Goal: Task Accomplishment & Management: Use online tool/utility

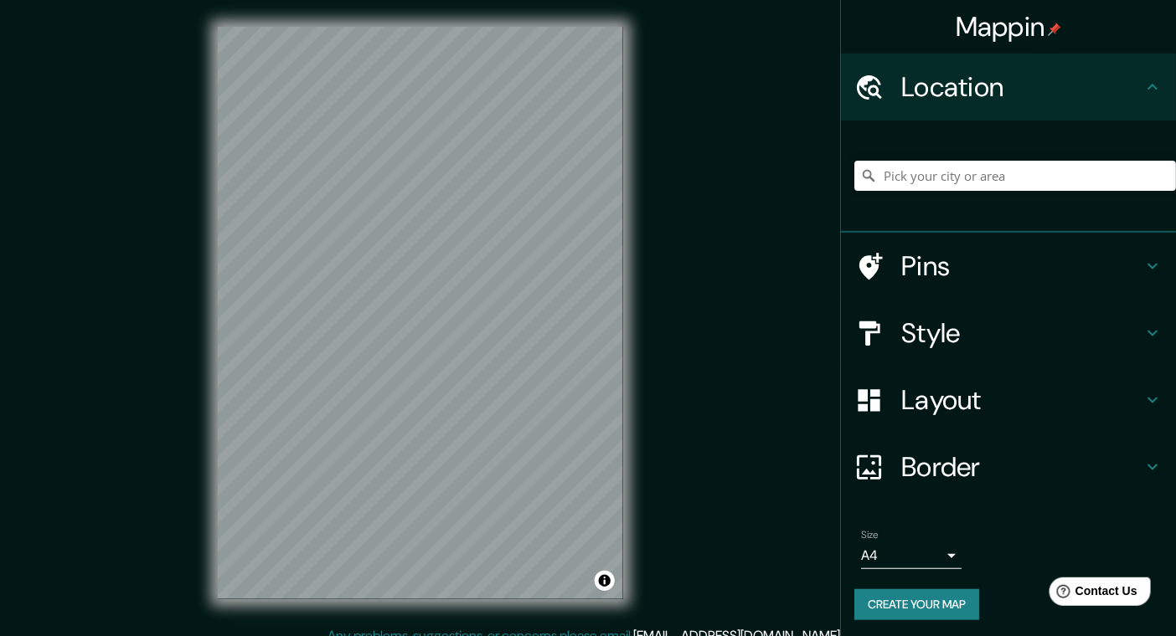
click at [634, 413] on div "© Mapbox © OpenStreetMap Improve this map" at bounding box center [420, 313] width 459 height 626
click at [931, 342] on h4 "Style" at bounding box center [1021, 332] width 241 height 33
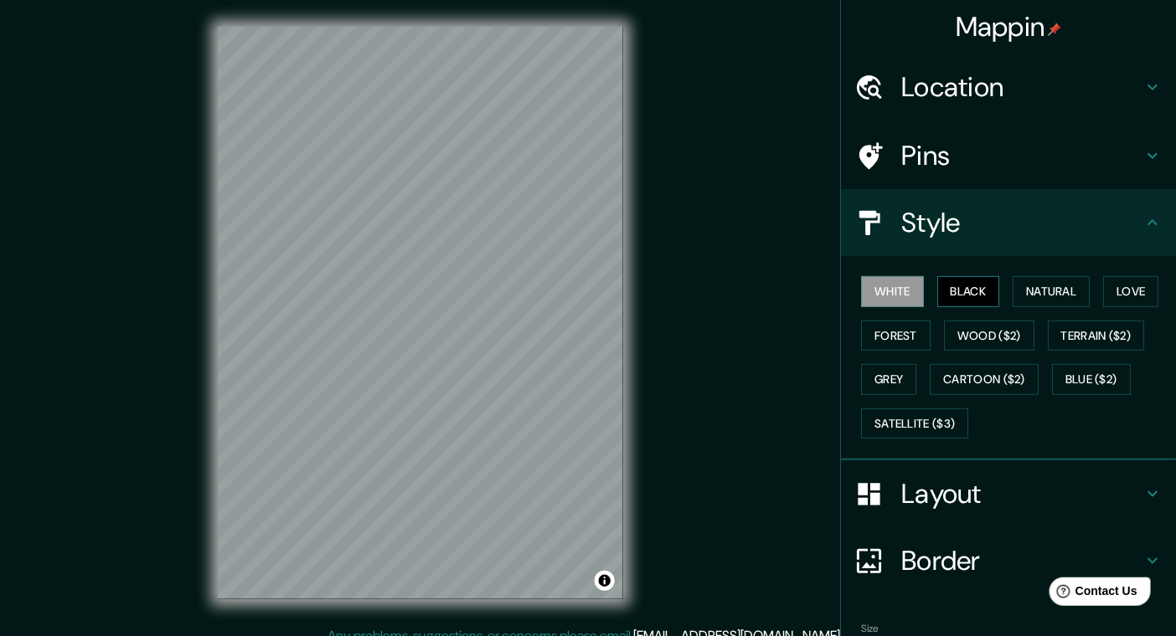
click at [937, 296] on button "Black" at bounding box center [968, 291] width 63 height 31
click at [1022, 296] on button "Natural" at bounding box center [1050, 291] width 77 height 31
click at [1022, 292] on button "Natural" at bounding box center [1050, 291] width 77 height 31
click at [955, 286] on button "Black" at bounding box center [968, 291] width 63 height 31
click at [882, 296] on button "White" at bounding box center [892, 291] width 63 height 31
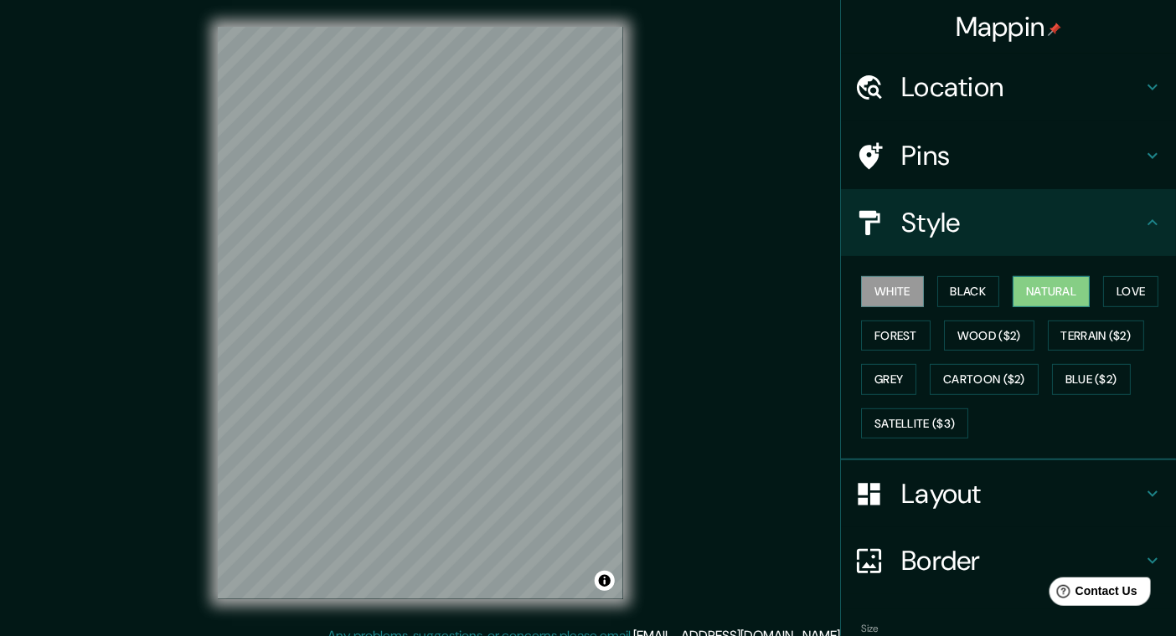
click at [1027, 298] on button "Natural" at bounding box center [1050, 291] width 77 height 31
click at [970, 297] on button "Black" at bounding box center [968, 291] width 63 height 31
click at [1040, 301] on button "Natural" at bounding box center [1050, 291] width 77 height 31
click at [1103, 291] on button "Love" at bounding box center [1130, 291] width 55 height 31
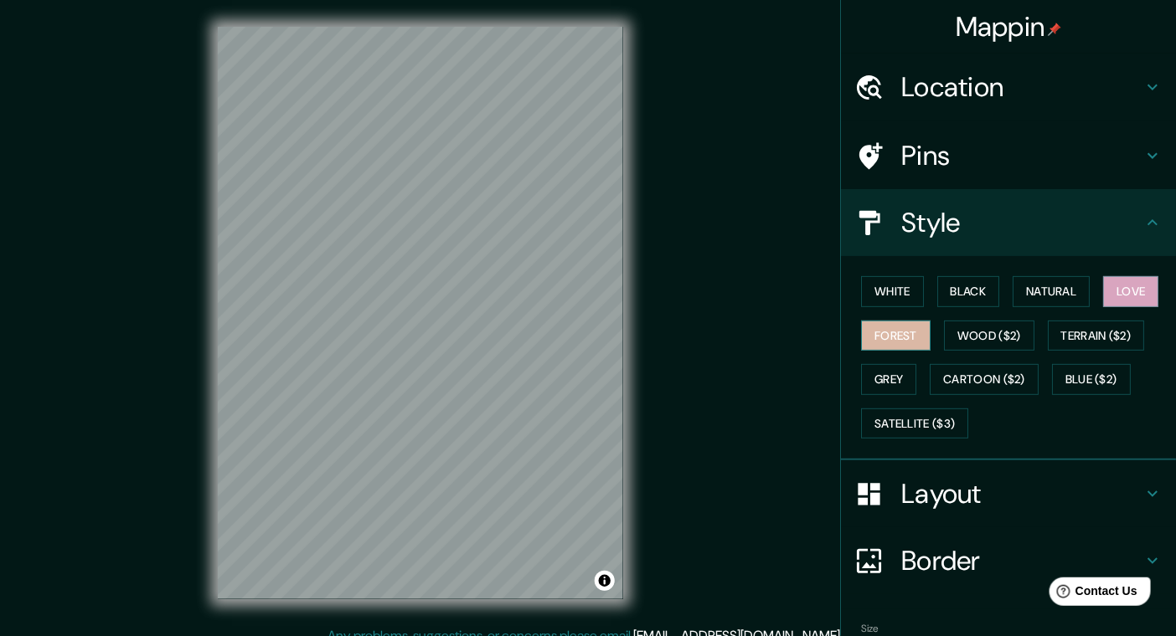
click at [908, 332] on button "Forest" at bounding box center [895, 336] width 69 height 31
click at [965, 333] on button "Wood ($2)" at bounding box center [989, 336] width 90 height 31
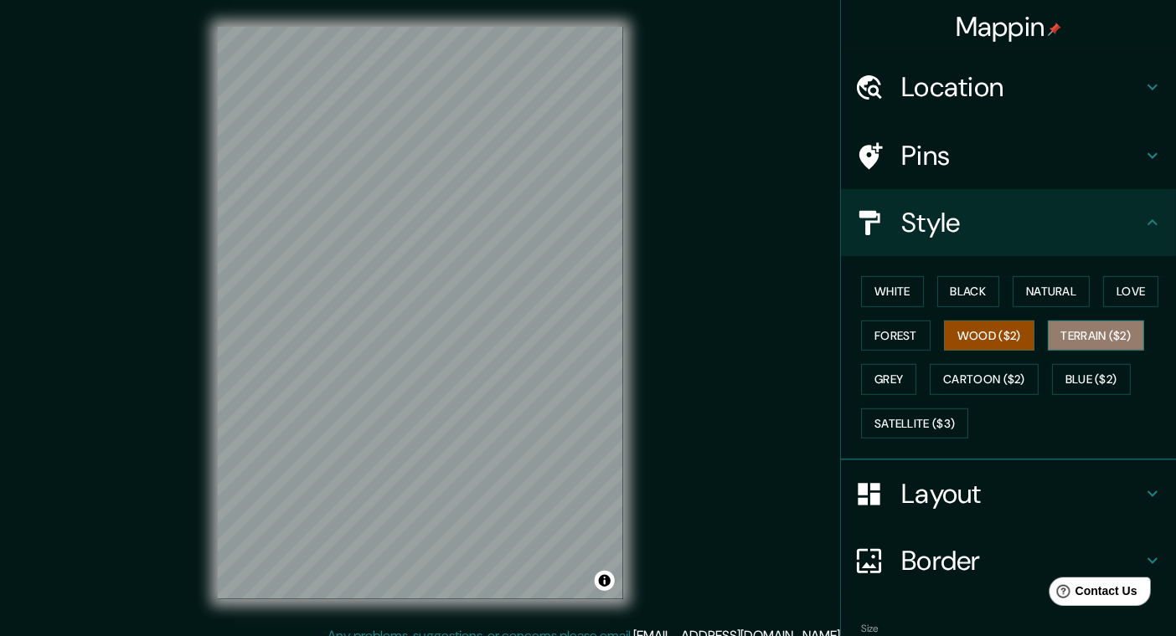
click at [1050, 339] on button "Terrain ($2)" at bounding box center [1095, 336] width 97 height 31
click at [896, 378] on button "Grey" at bounding box center [888, 379] width 55 height 31
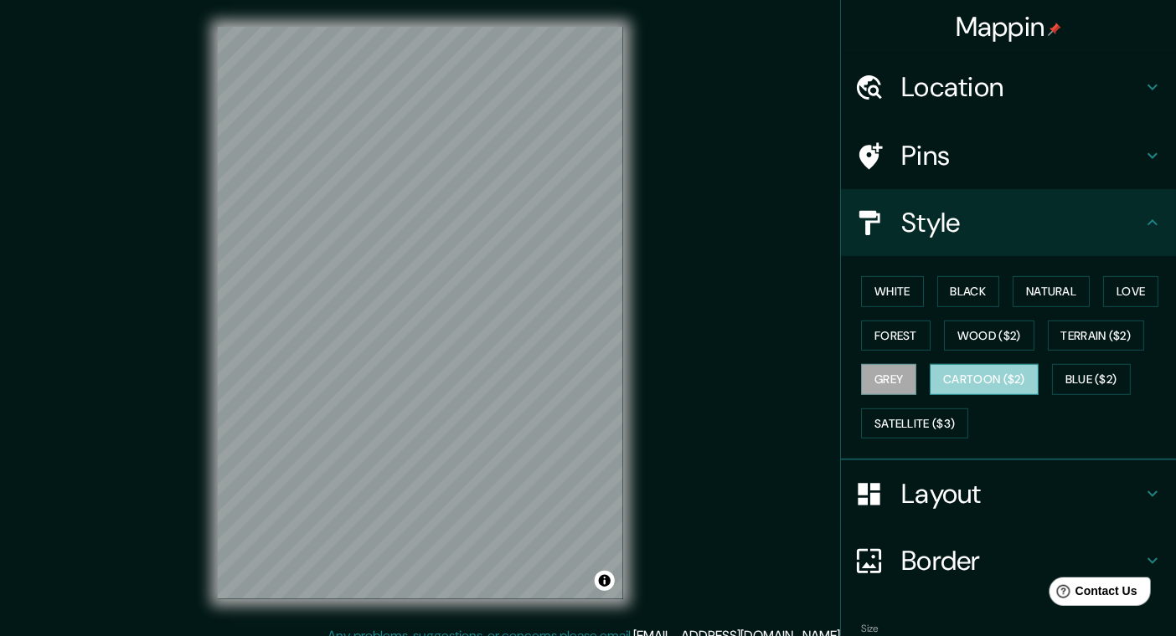
click at [945, 386] on button "Cartoon ($2)" at bounding box center [983, 379] width 109 height 31
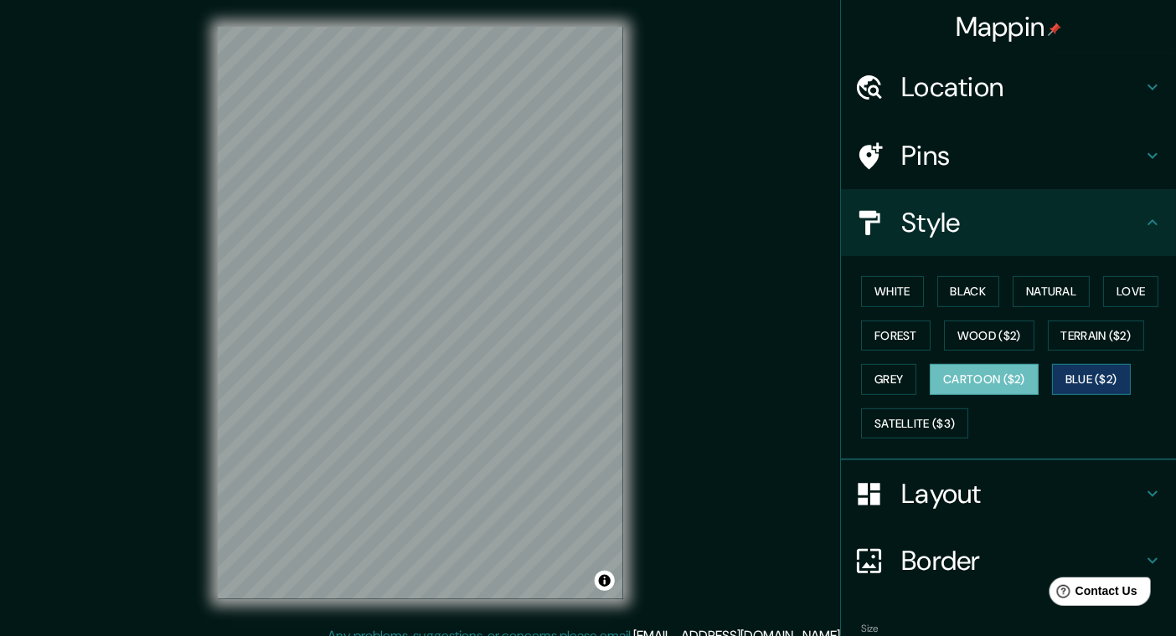
click at [1056, 380] on button "Blue ($2)" at bounding box center [1091, 379] width 79 height 31
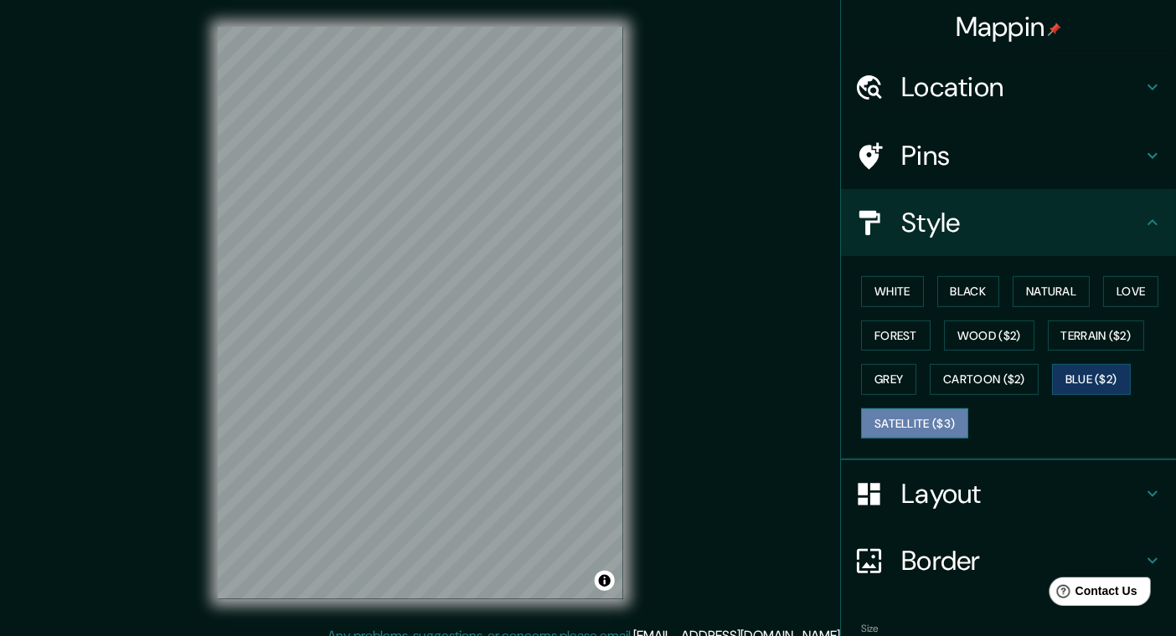
click at [933, 425] on button "Satellite ($3)" at bounding box center [914, 424] width 107 height 31
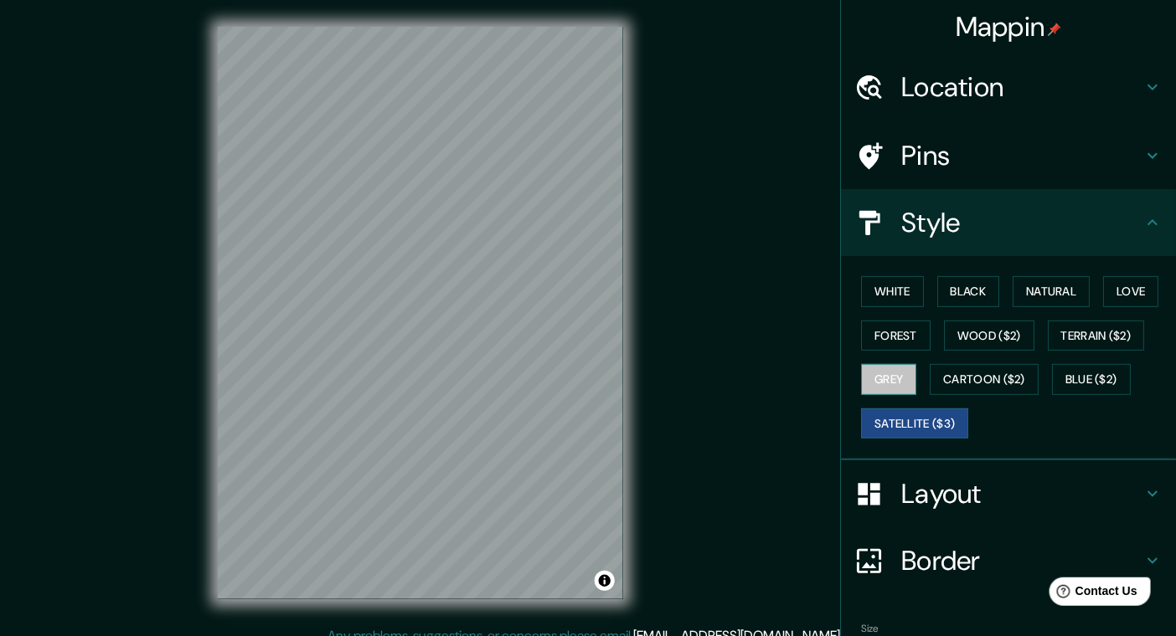
click at [869, 386] on button "Grey" at bounding box center [888, 379] width 55 height 31
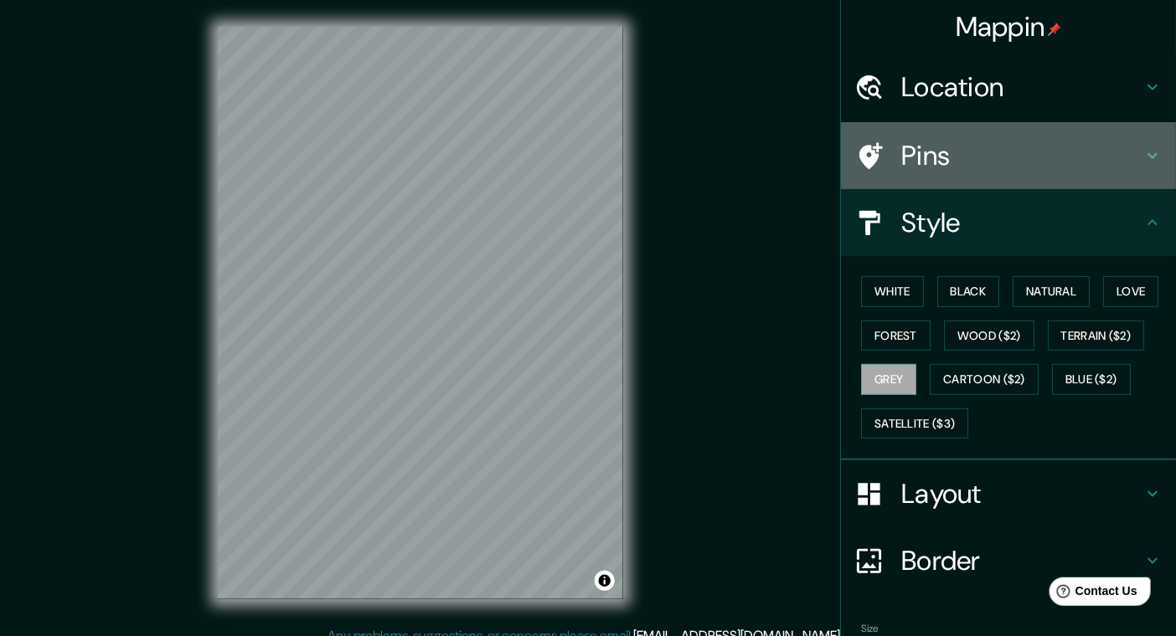
click at [965, 147] on h4 "Pins" at bounding box center [1021, 155] width 241 height 33
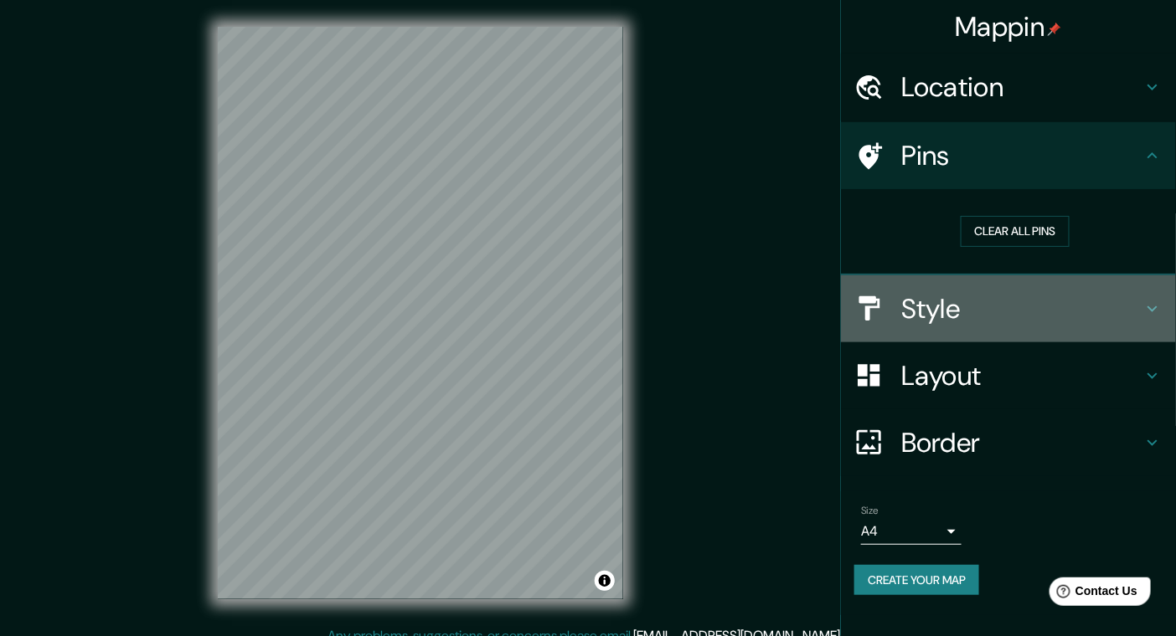
click at [944, 294] on h4 "Style" at bounding box center [1021, 308] width 241 height 33
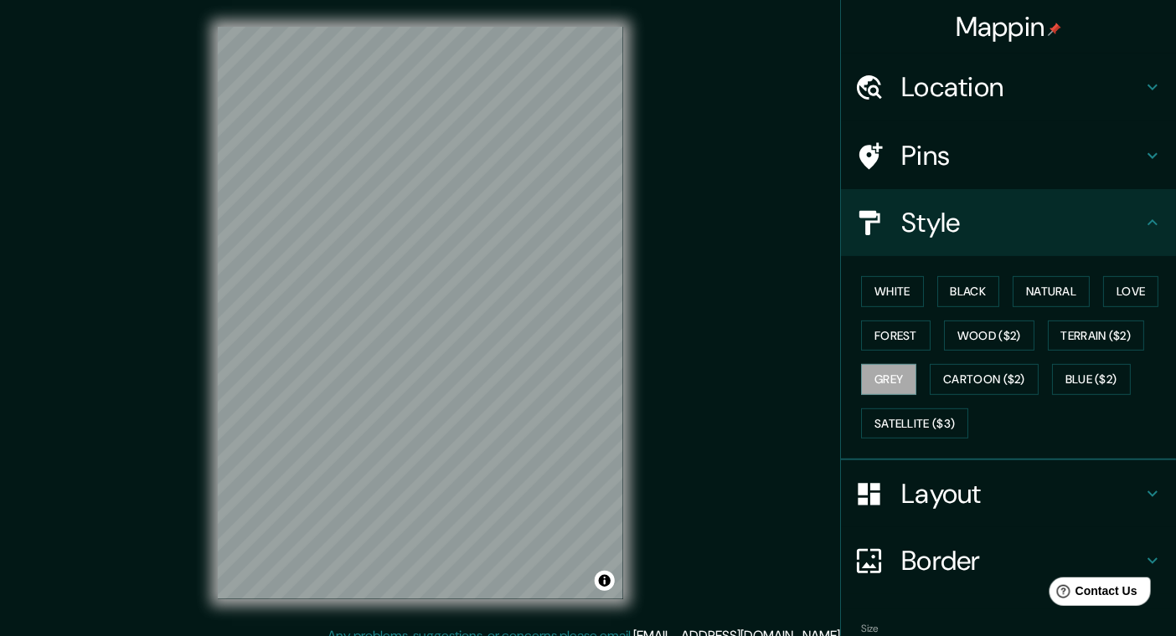
click at [969, 479] on h4 "Layout" at bounding box center [1021, 493] width 241 height 33
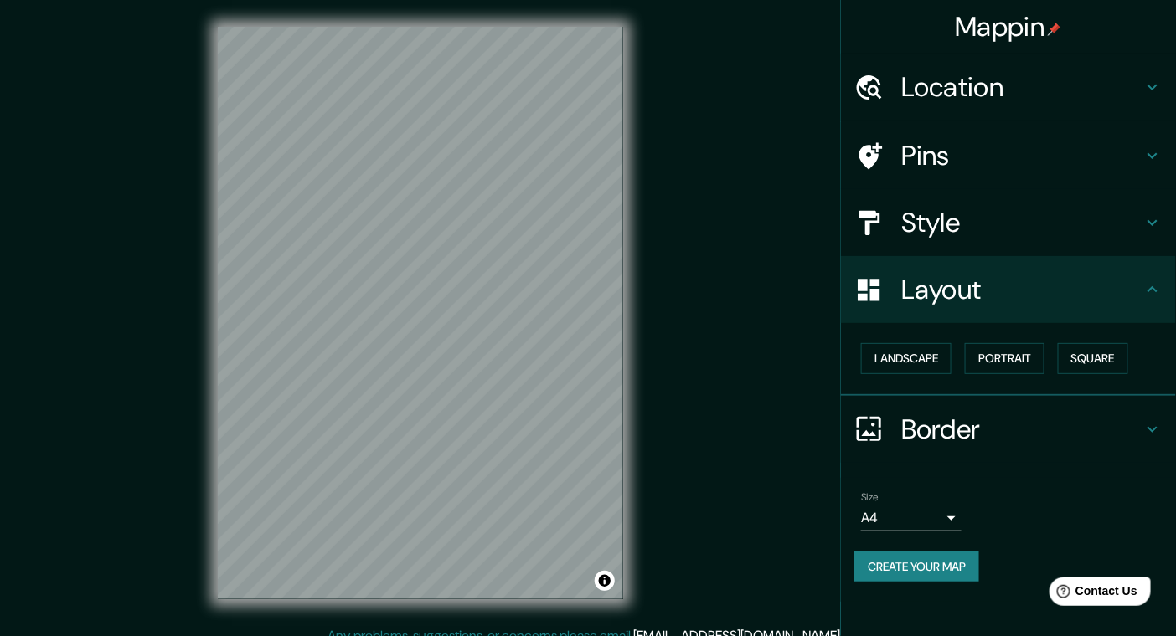
click at [973, 304] on h4 "Layout" at bounding box center [1021, 289] width 241 height 33
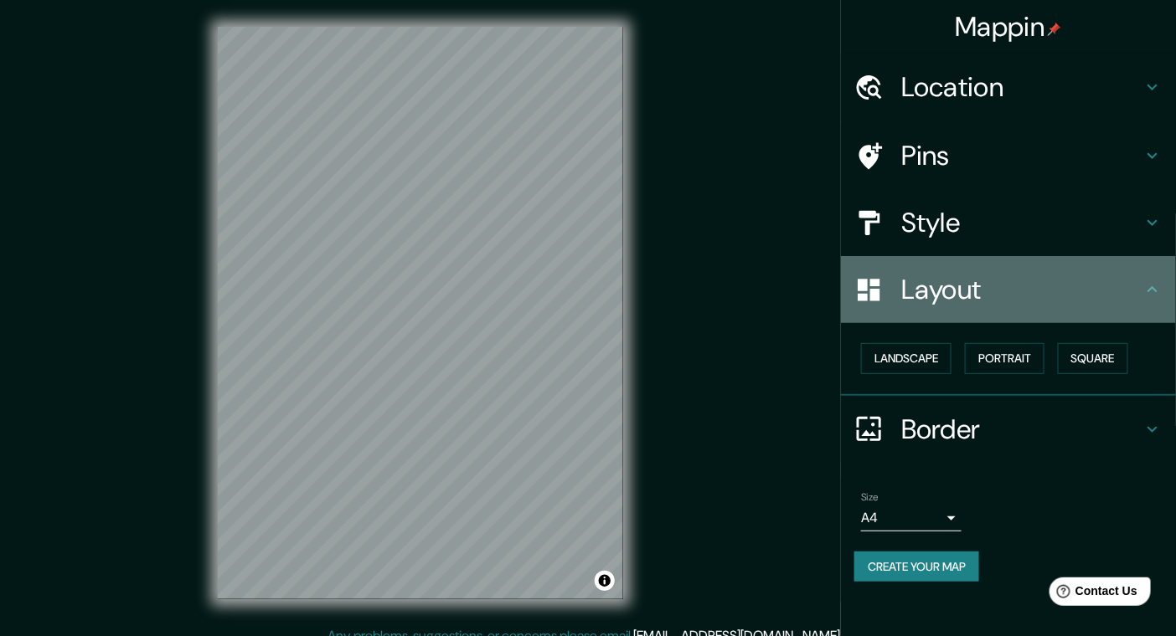
click at [956, 306] on h4 "Layout" at bounding box center [1021, 289] width 241 height 33
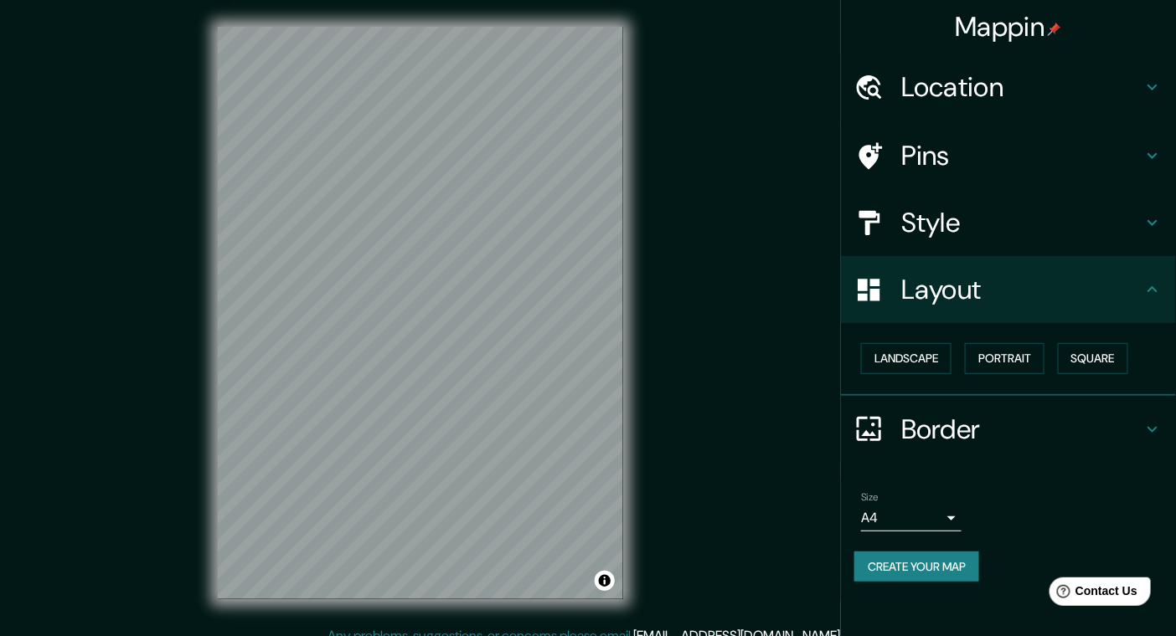
click at [1154, 286] on icon at bounding box center [1152, 290] width 20 height 20
click at [1109, 423] on h4 "Border" at bounding box center [1021, 429] width 241 height 33
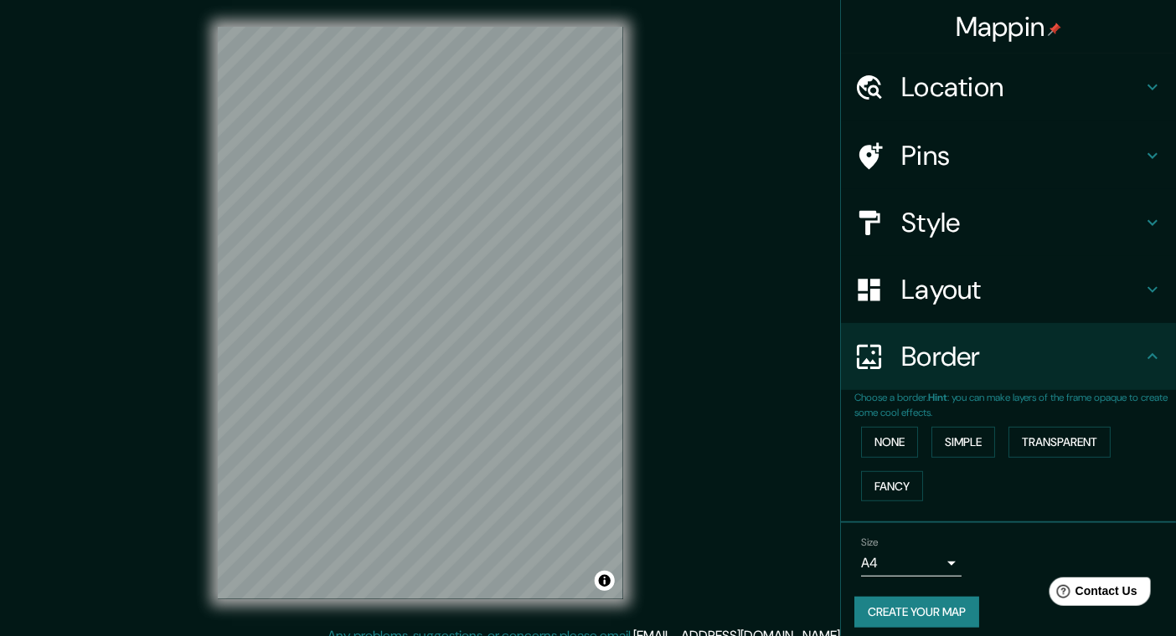
click at [1139, 248] on div "Style" at bounding box center [1008, 222] width 335 height 67
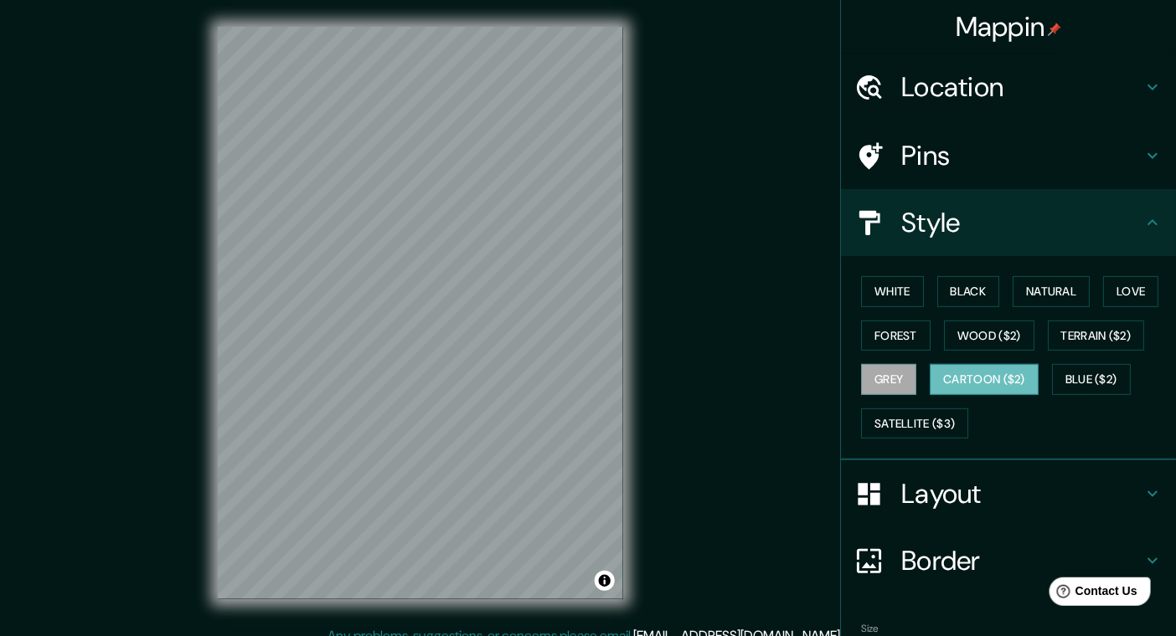
click at [965, 382] on button "Cartoon ($2)" at bounding box center [983, 379] width 109 height 31
click at [1059, 371] on button "Blue ($2)" at bounding box center [1091, 379] width 79 height 31
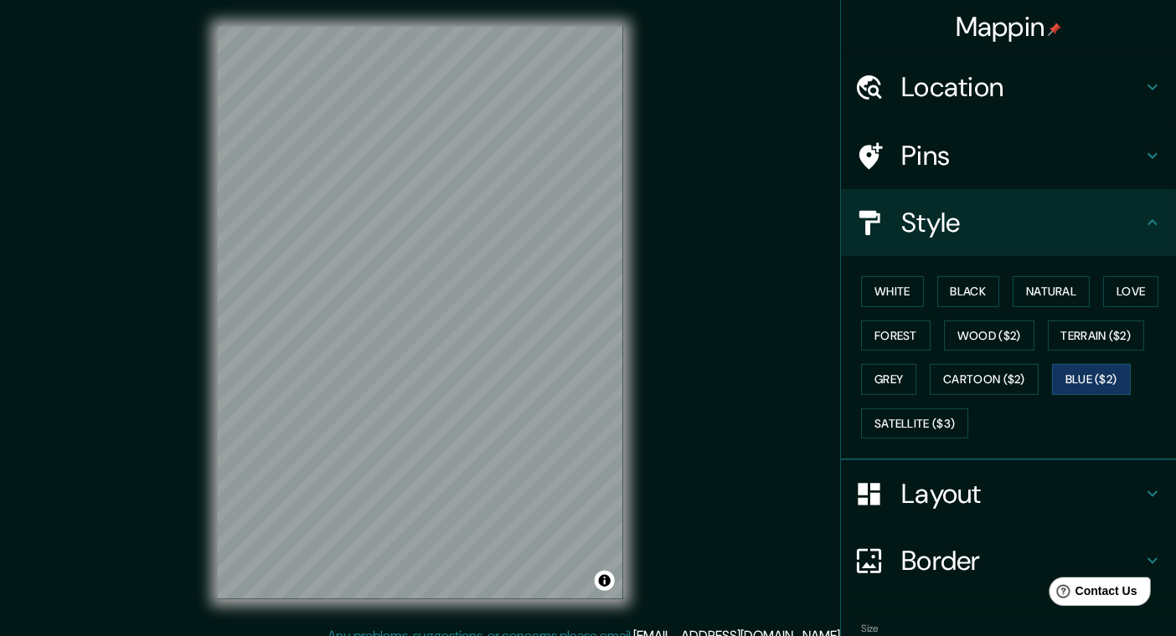
click at [1027, 371] on div "White Black Natural Love Forest Wood ($2) Terrain ($2) Grey Cartoon ($2) Blue (…" at bounding box center [1015, 358] width 322 height 176
click at [1012, 377] on button "Cartoon ($2)" at bounding box center [983, 379] width 109 height 31
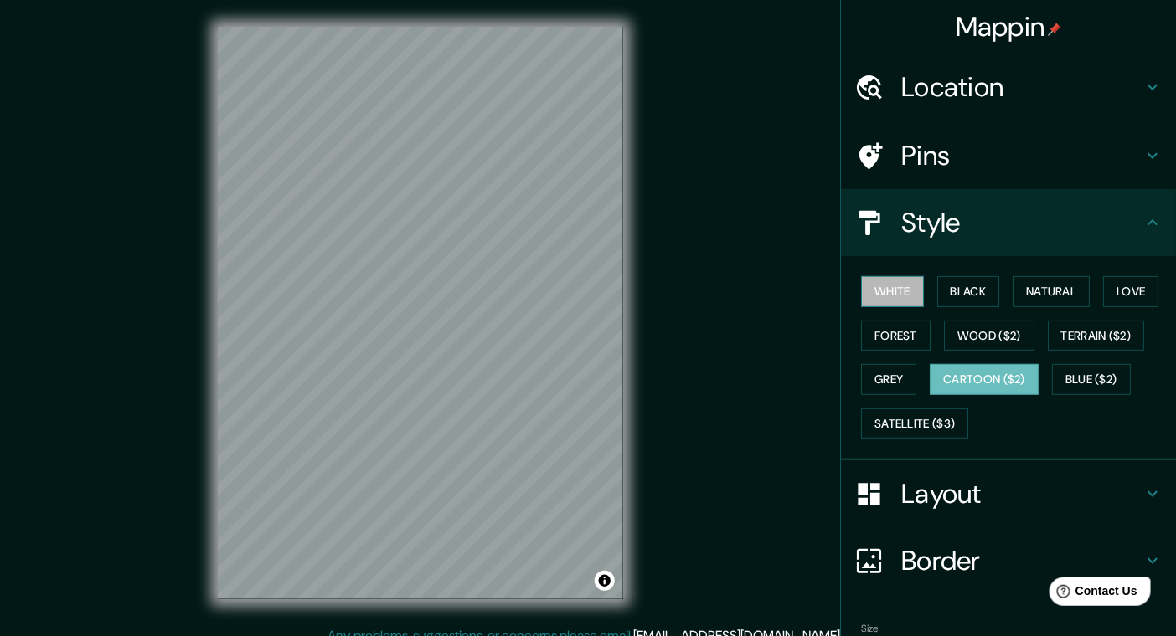
click at [881, 296] on button "White" at bounding box center [892, 291] width 63 height 31
click at [942, 370] on button "Cartoon ($2)" at bounding box center [983, 379] width 109 height 31
click at [1071, 383] on button "Blue ($2)" at bounding box center [1091, 379] width 79 height 31
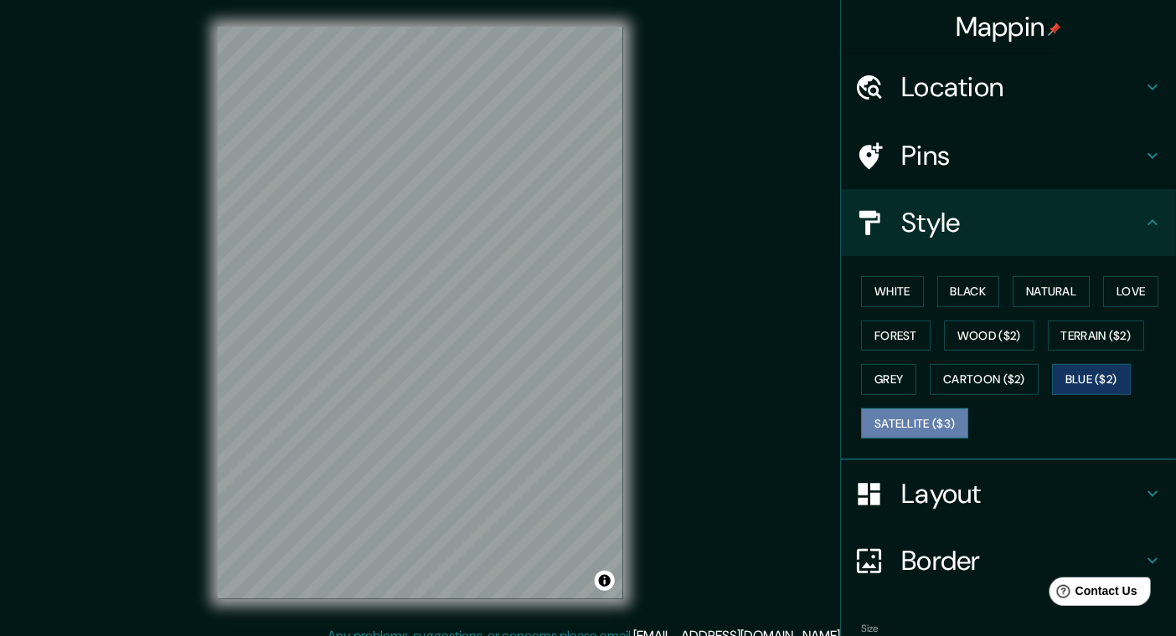
click at [889, 418] on button "Satellite ($3)" at bounding box center [914, 424] width 107 height 31
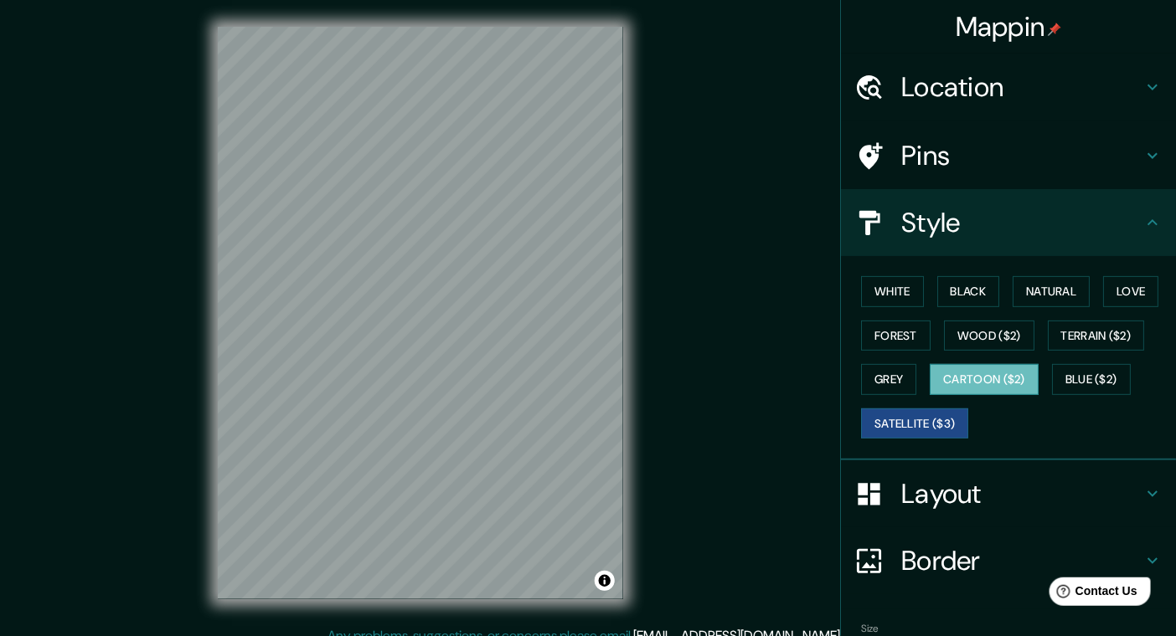
click at [955, 386] on button "Cartoon ($2)" at bounding box center [983, 379] width 109 height 31
click at [861, 379] on button "Grey" at bounding box center [888, 379] width 55 height 31
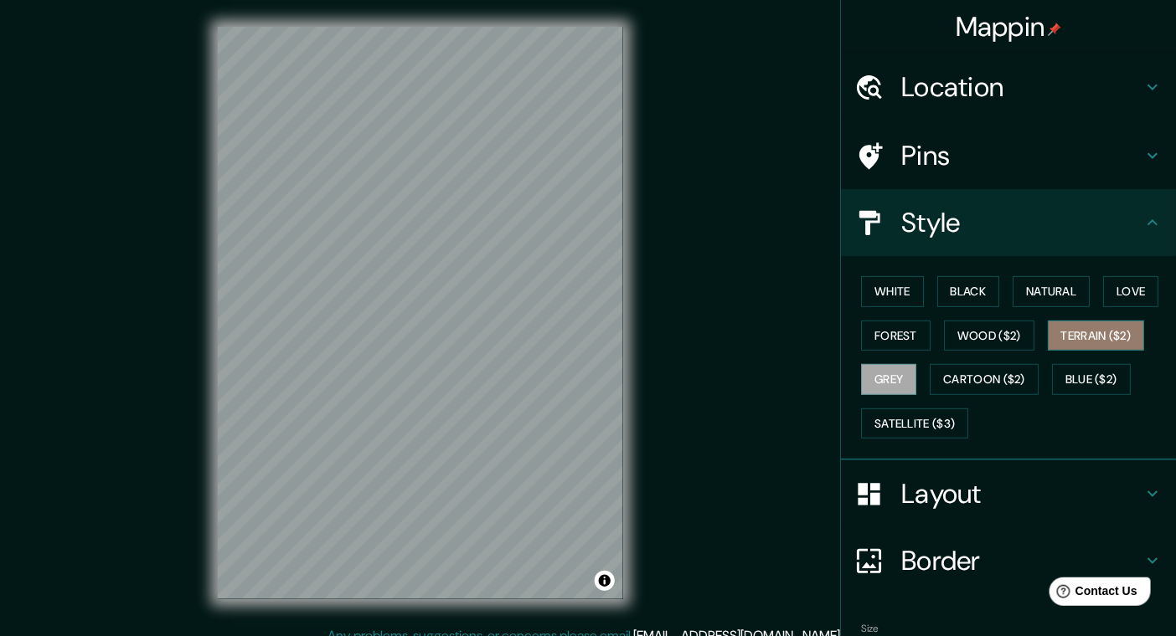
click at [1080, 338] on button "Terrain ($2)" at bounding box center [1095, 336] width 97 height 31
click at [979, 337] on button "Wood ($2)" at bounding box center [989, 336] width 90 height 31
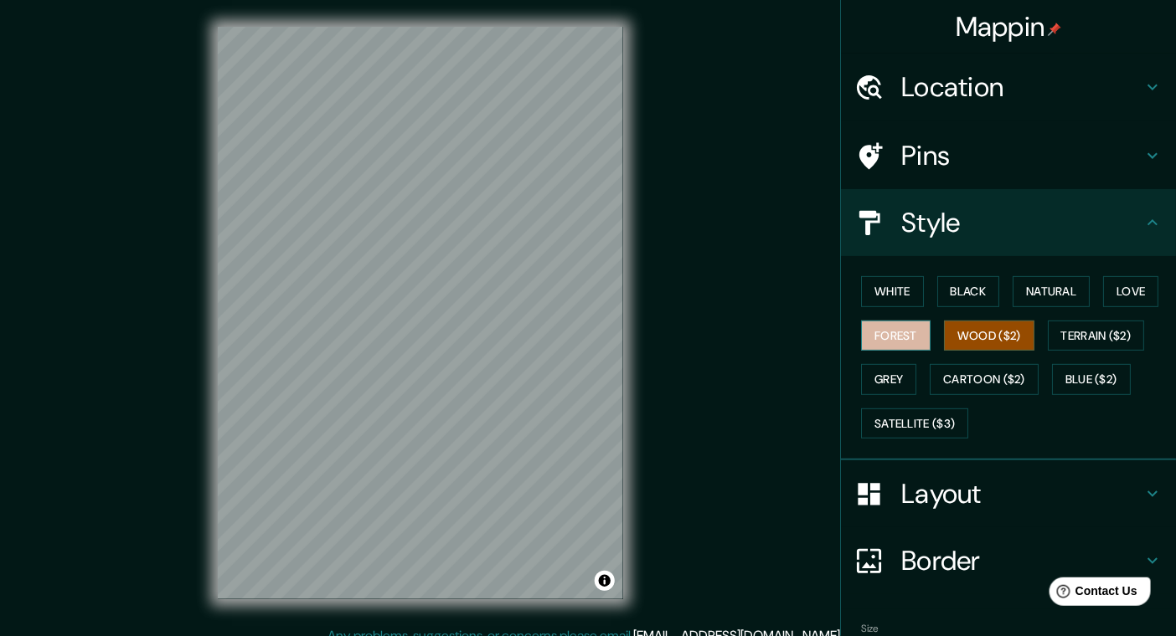
click at [863, 347] on button "Forest" at bounding box center [895, 336] width 69 height 31
click at [1103, 290] on button "Love" at bounding box center [1130, 291] width 55 height 31
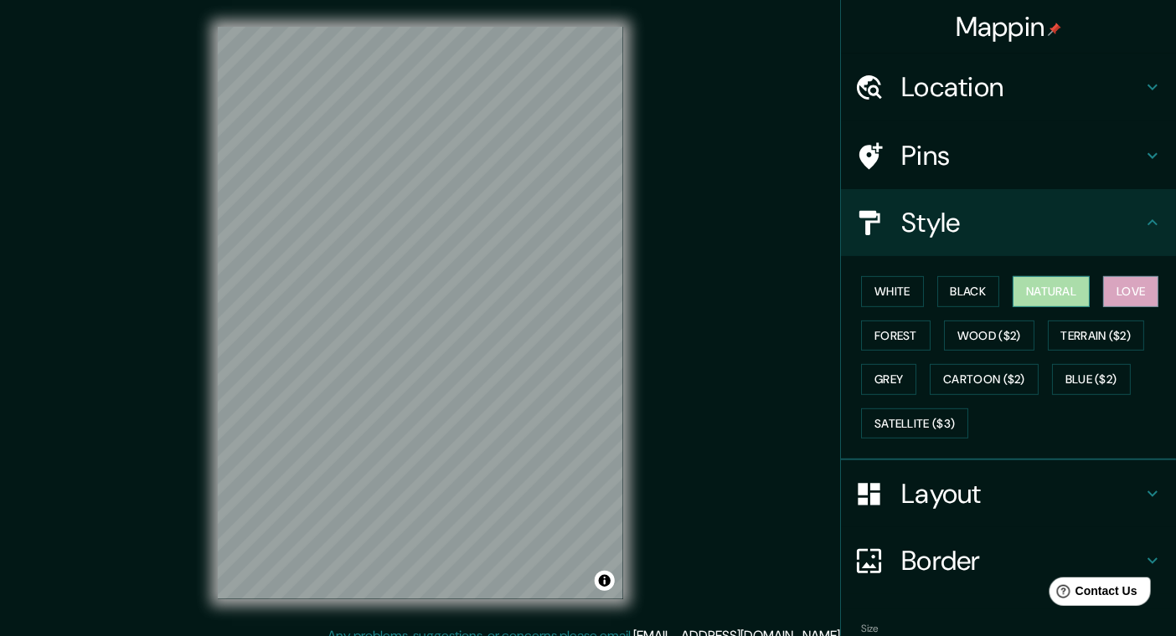
click at [1037, 297] on button "Natural" at bounding box center [1050, 291] width 77 height 31
click at [937, 287] on button "Black" at bounding box center [968, 291] width 63 height 31
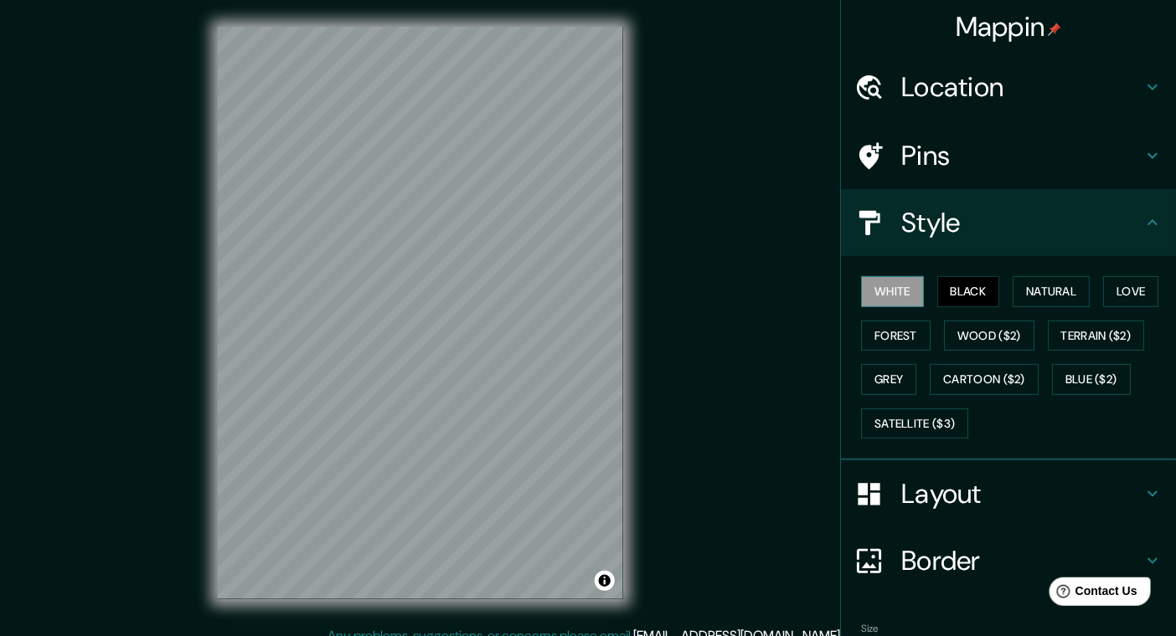
click at [869, 293] on button "White" at bounding box center [892, 291] width 63 height 31
click at [945, 293] on button "Black" at bounding box center [968, 291] width 63 height 31
